Goal: Task Accomplishment & Management: Use online tool/utility

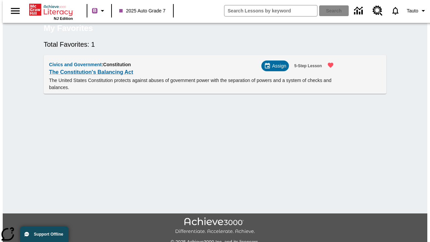
click at [278, 69] on span "Assign" at bounding box center [279, 65] width 14 height 7
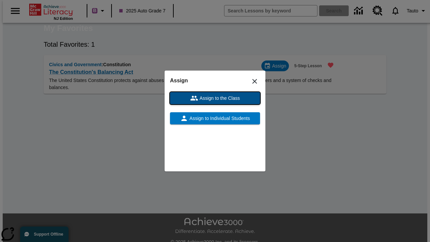
click at [215, 98] on span "Assign to the Class" at bounding box center [219, 98] width 42 height 7
